Goal: Transaction & Acquisition: Purchase product/service

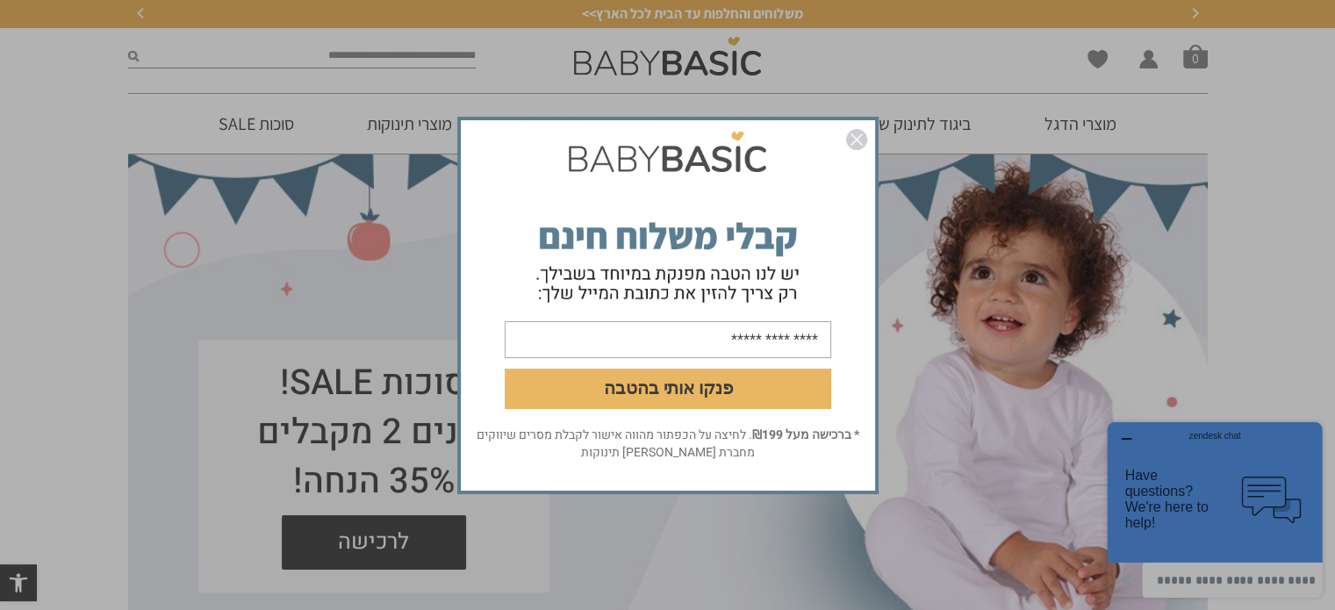
click at [851, 136] on img "סגור" at bounding box center [856, 139] width 21 height 21
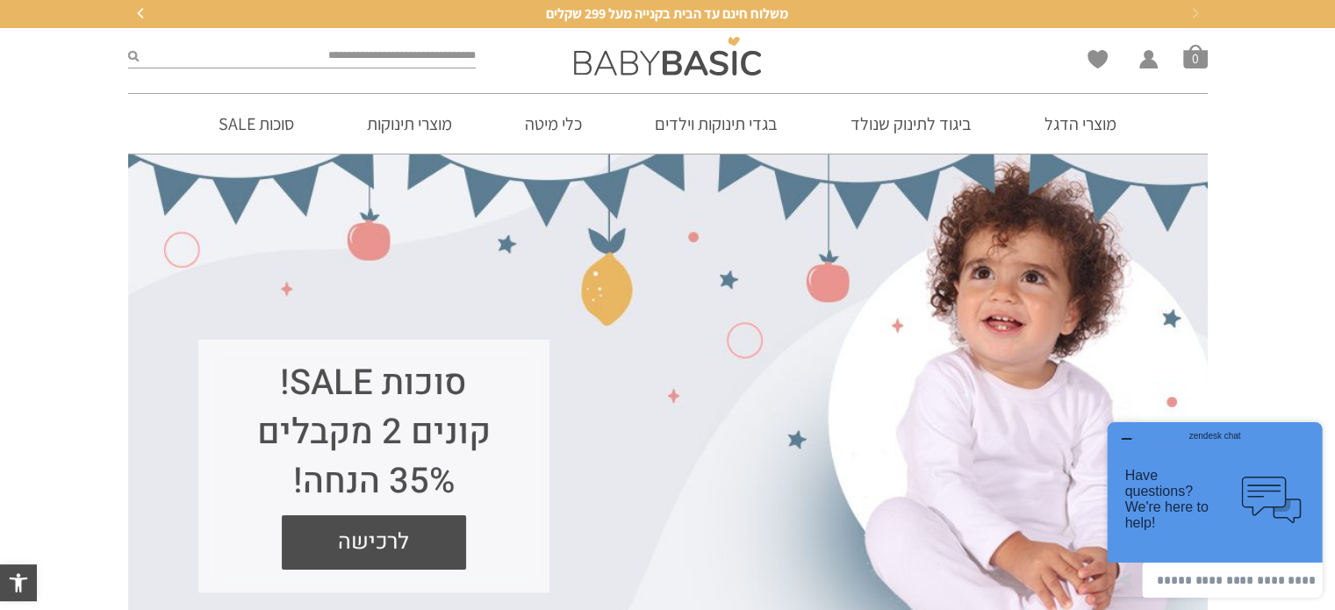
click at [427, 54] on input "search" at bounding box center [308, 56] width 338 height 23
type input "******"
click at [128, 45] on button "submit" at bounding box center [133, 56] width 11 height 23
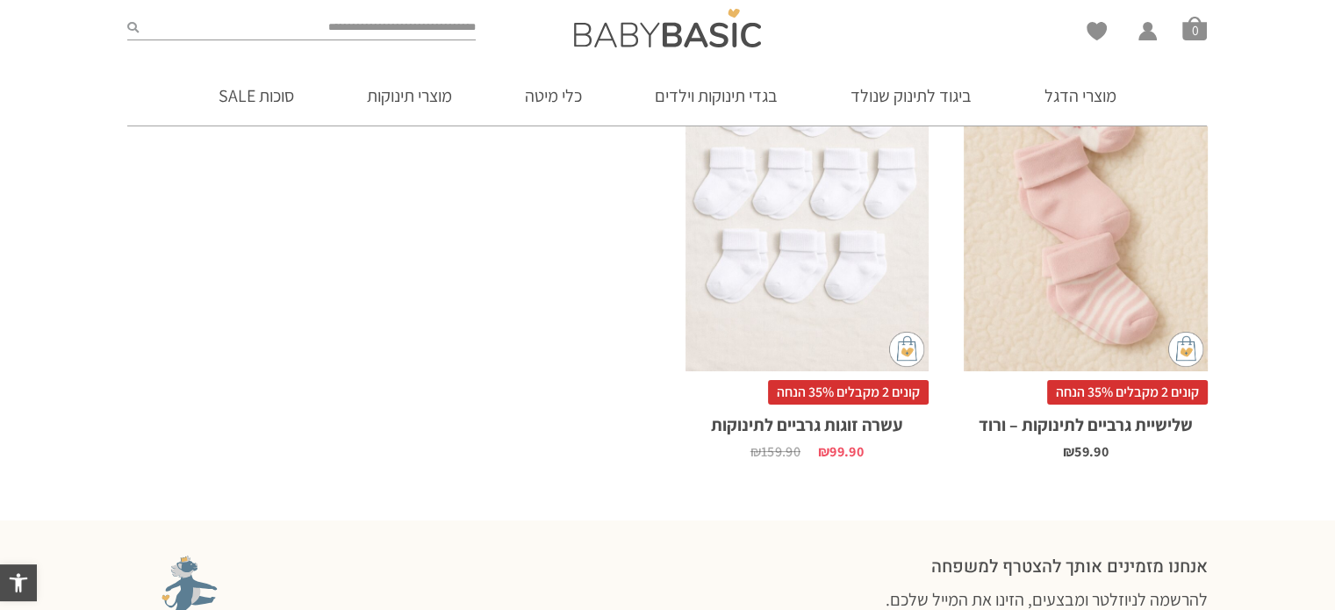
scroll to position [470, 0]
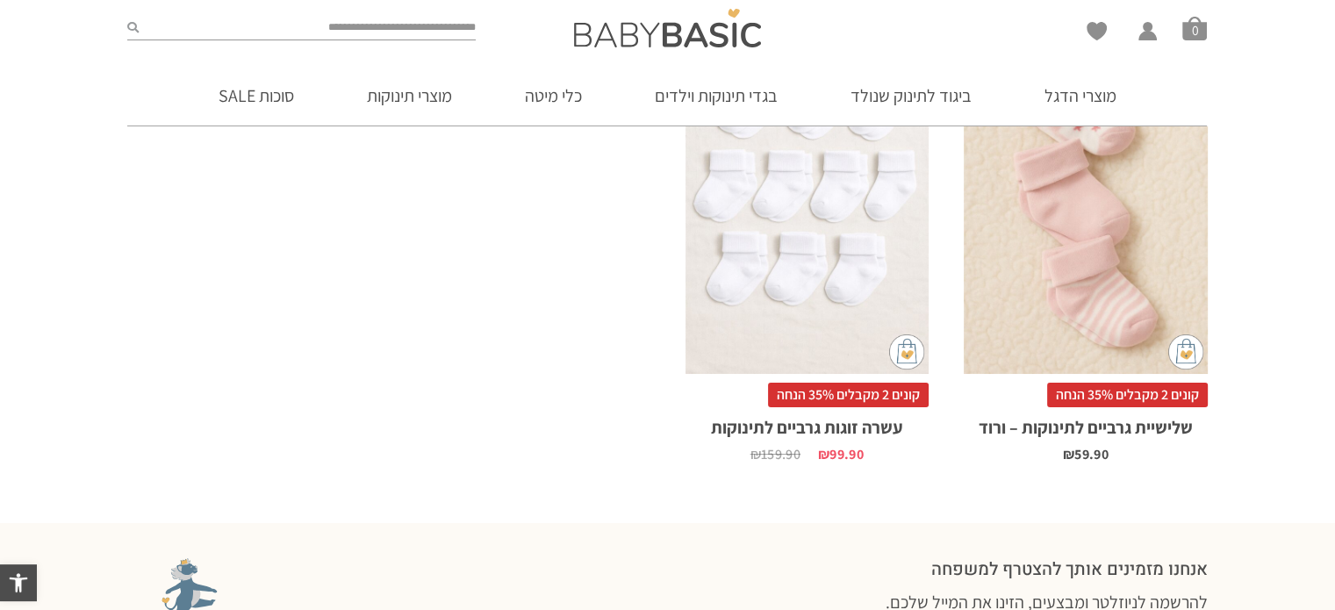
click at [835, 294] on div "x הוספה לסל" at bounding box center [807, 191] width 244 height 365
